Goal: Information Seeking & Learning: Stay updated

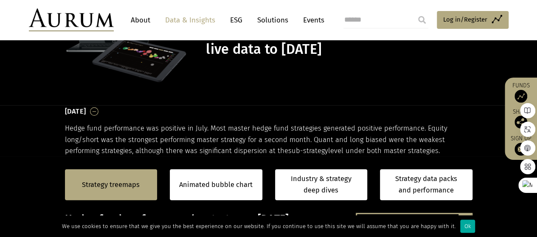
scroll to position [85, 0]
